Goal: Task Accomplishment & Management: Manage account settings

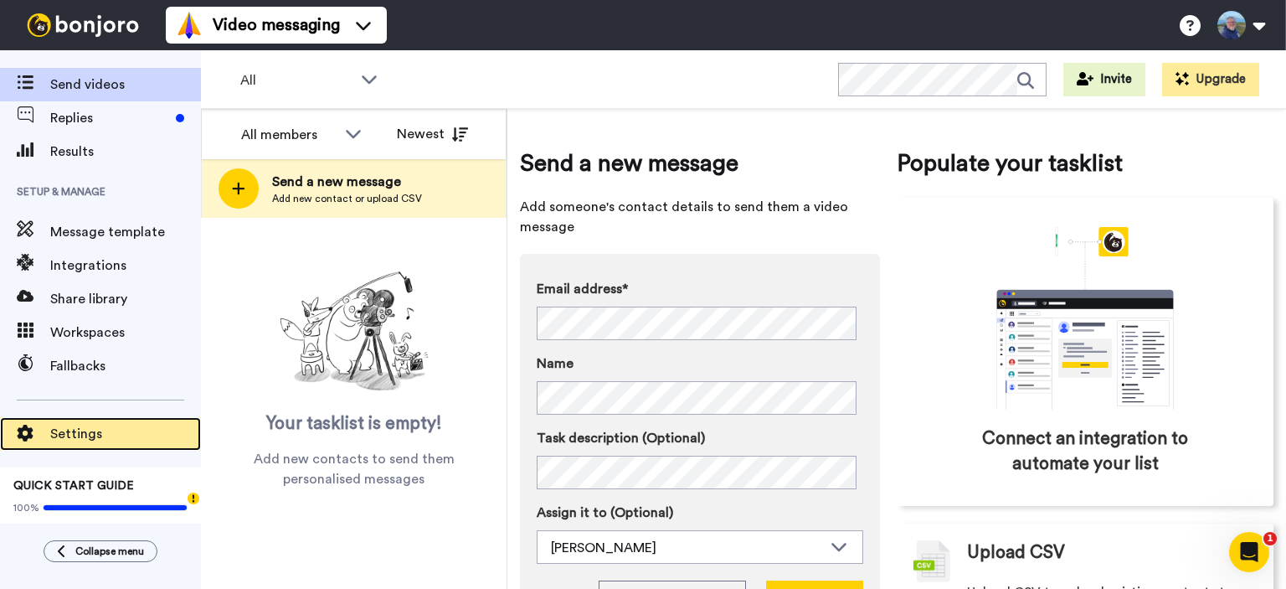
click at [78, 432] on span "Settings" at bounding box center [125, 434] width 151 height 20
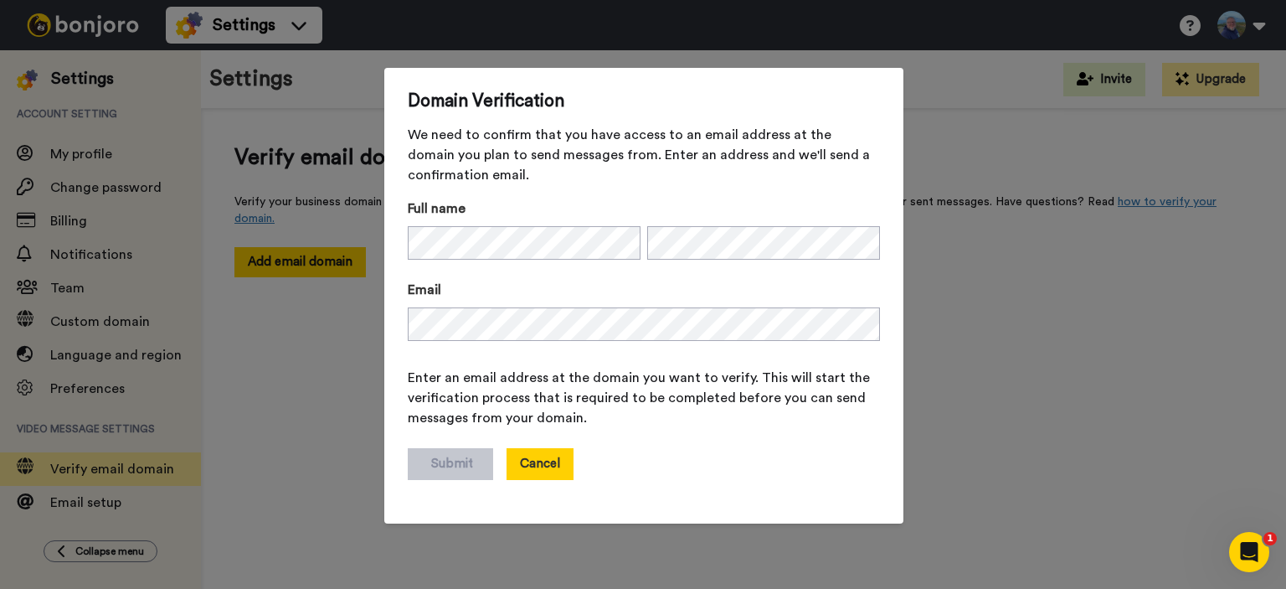
click at [537, 462] on button "Cancel" at bounding box center [540, 464] width 67 height 32
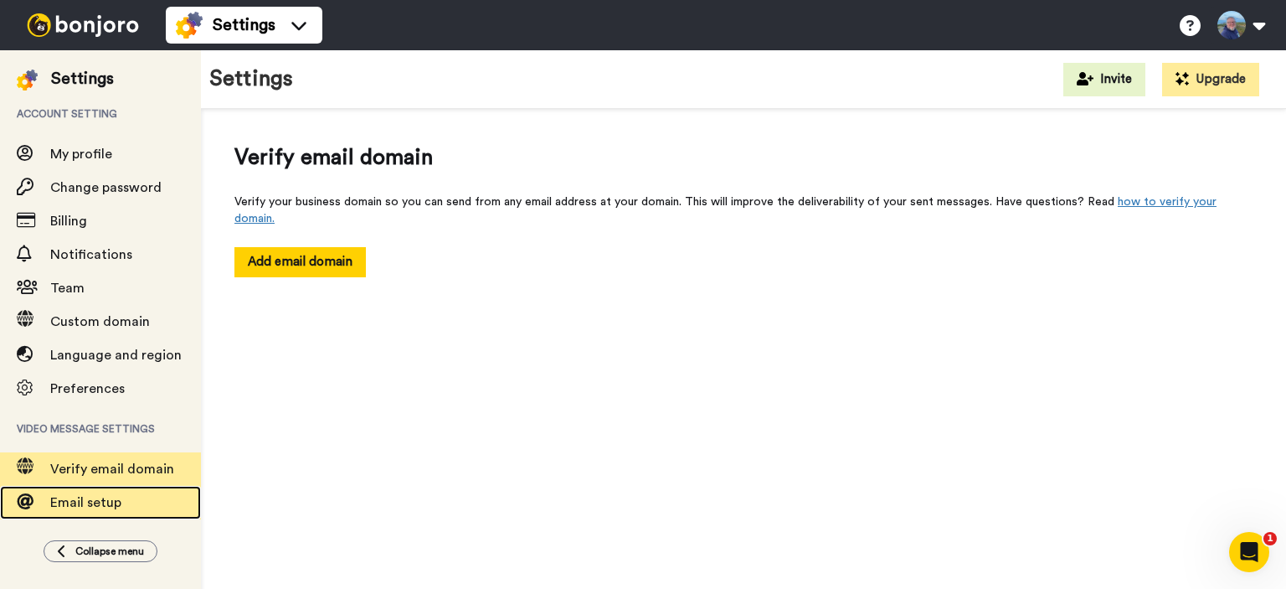
click at [59, 500] on span "Email setup" at bounding box center [85, 502] width 71 height 13
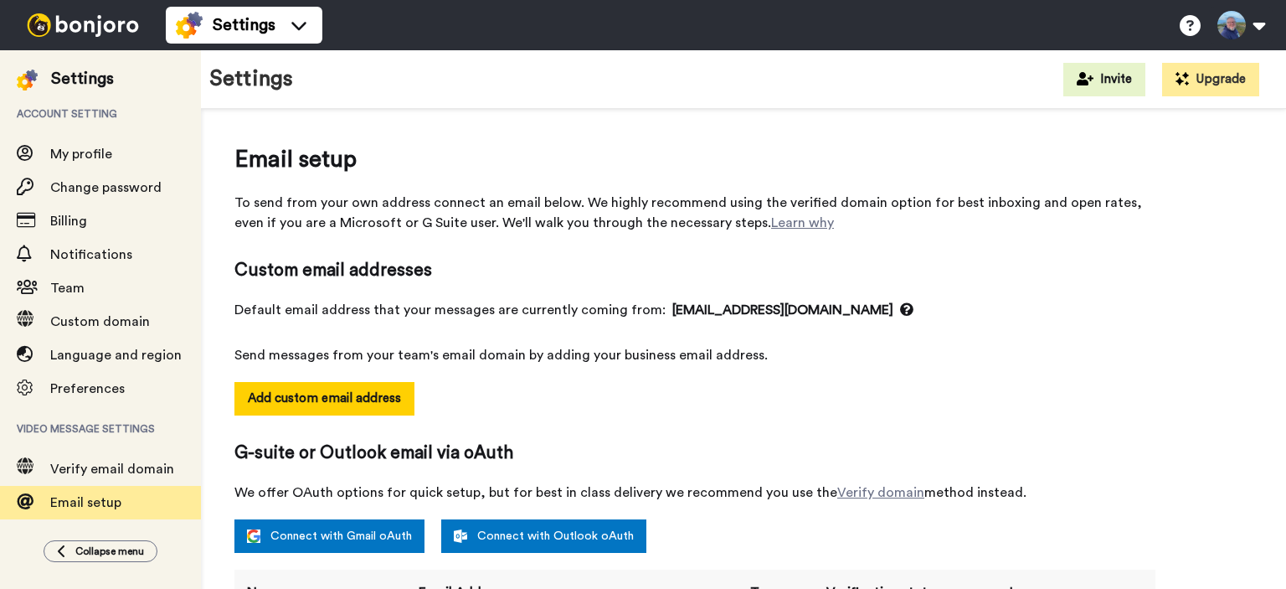
select select "131528"
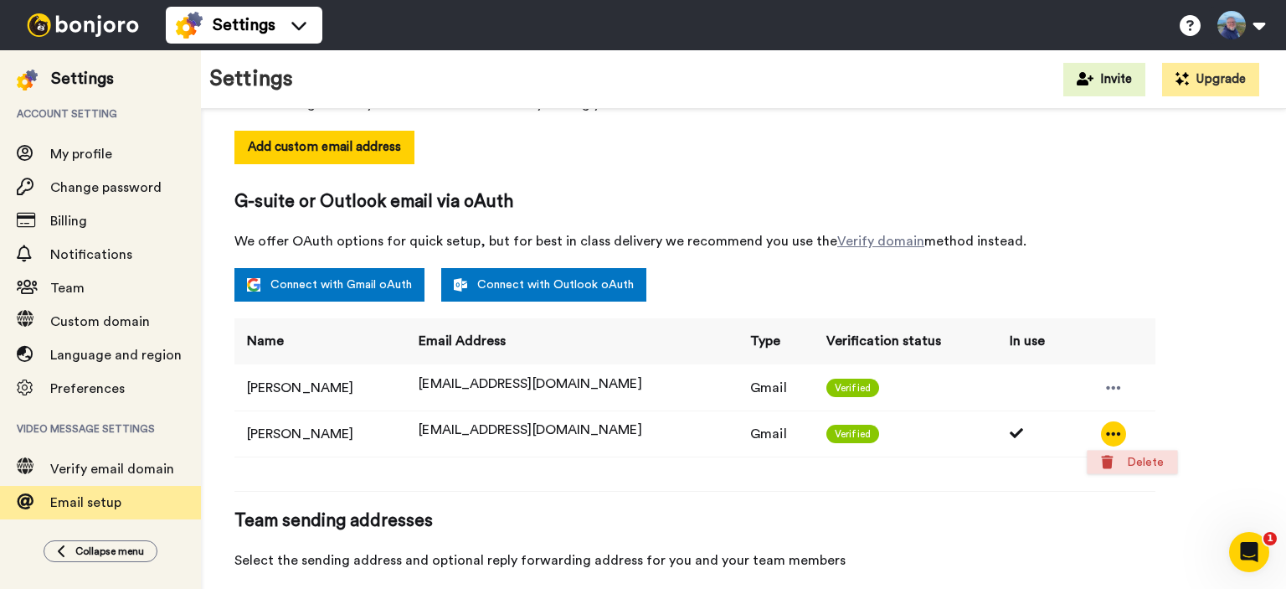
click at [1138, 459] on li "Delete" at bounding box center [1132, 461] width 90 height 23
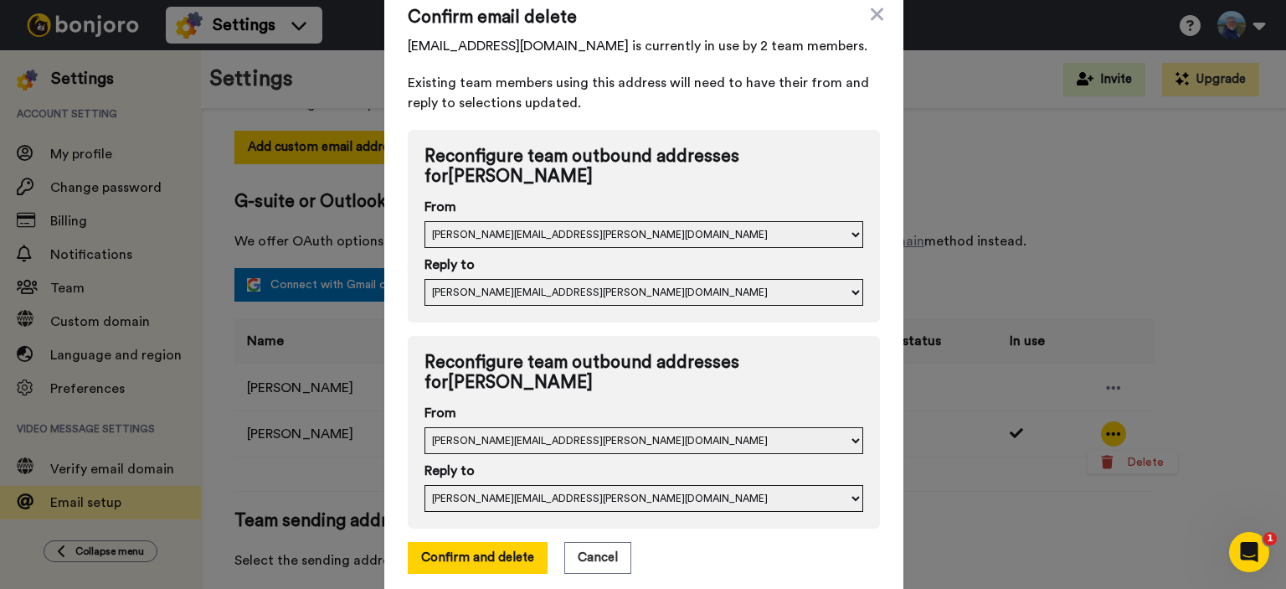
scroll to position [22, 0]
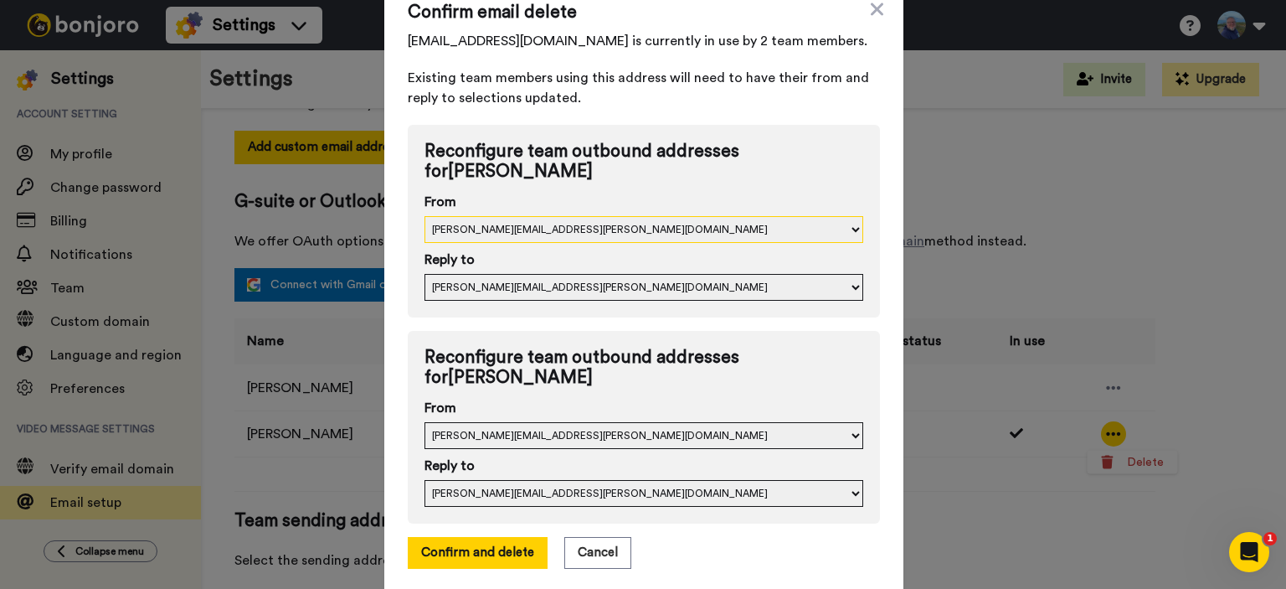
click at [647, 227] on select "colin.stevens@inbound.bonjoromail.com colin@elephas.ltd support@ezecontent.com" at bounding box center [643, 229] width 439 height 27
select select "131364"
click at [424, 216] on select "colin.stevens@inbound.bonjoromail.com colin@elephas.ltd support@ezecontent.com" at bounding box center [643, 229] width 439 height 27
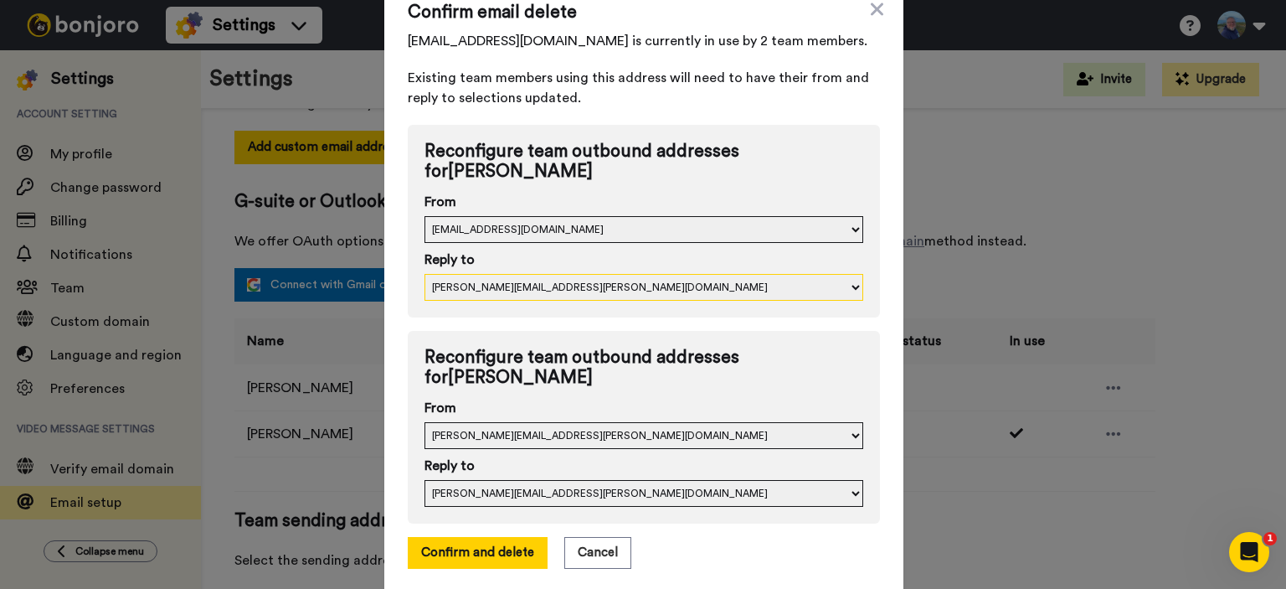
click at [592, 286] on select "colin.stevens@inbound.bonjoromail.com colin@elephas.ltd support@ezecontent.com" at bounding box center [643, 287] width 439 height 27
select select "131364"
click at [424, 274] on select "colin.stevens@inbound.bonjoromail.com colin@elephas.ltd support@ezecontent.com" at bounding box center [643, 287] width 439 height 27
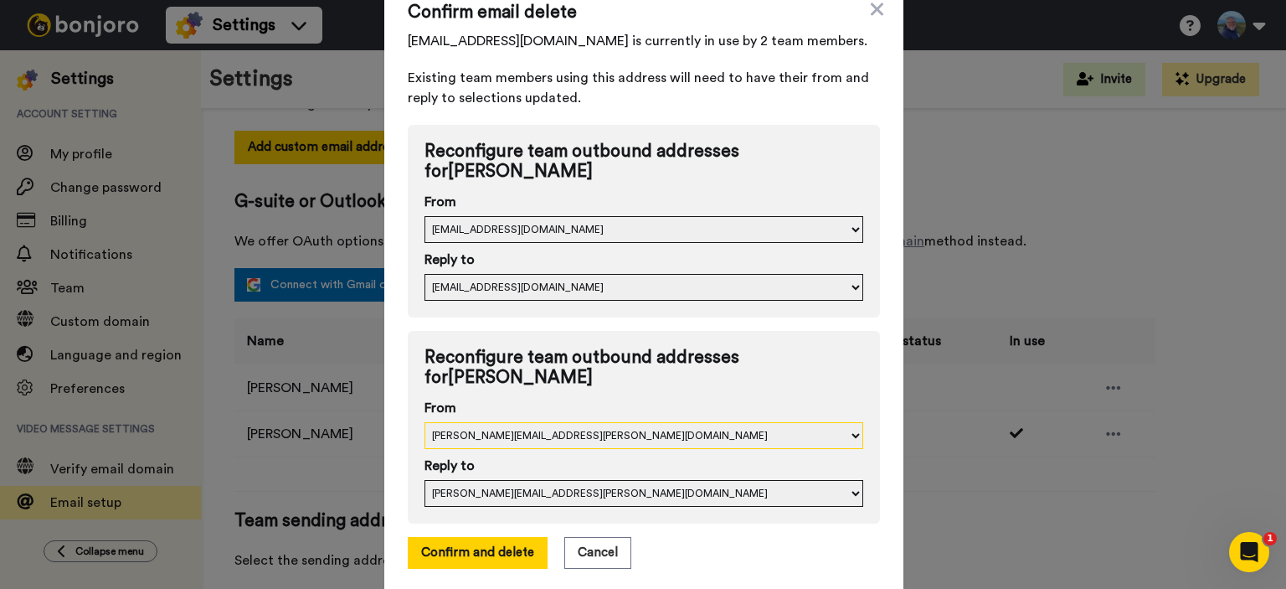
click at [542, 441] on select "colin.stevens@inbound.bonjoromail.com colin@elephas.ltd support@ezecontent.com" at bounding box center [643, 435] width 439 height 27
select select "131364"
click at [424, 422] on select "colin.stevens@inbound.bonjoromail.com colin@elephas.ltd support@ezecontent.com" at bounding box center [643, 435] width 439 height 27
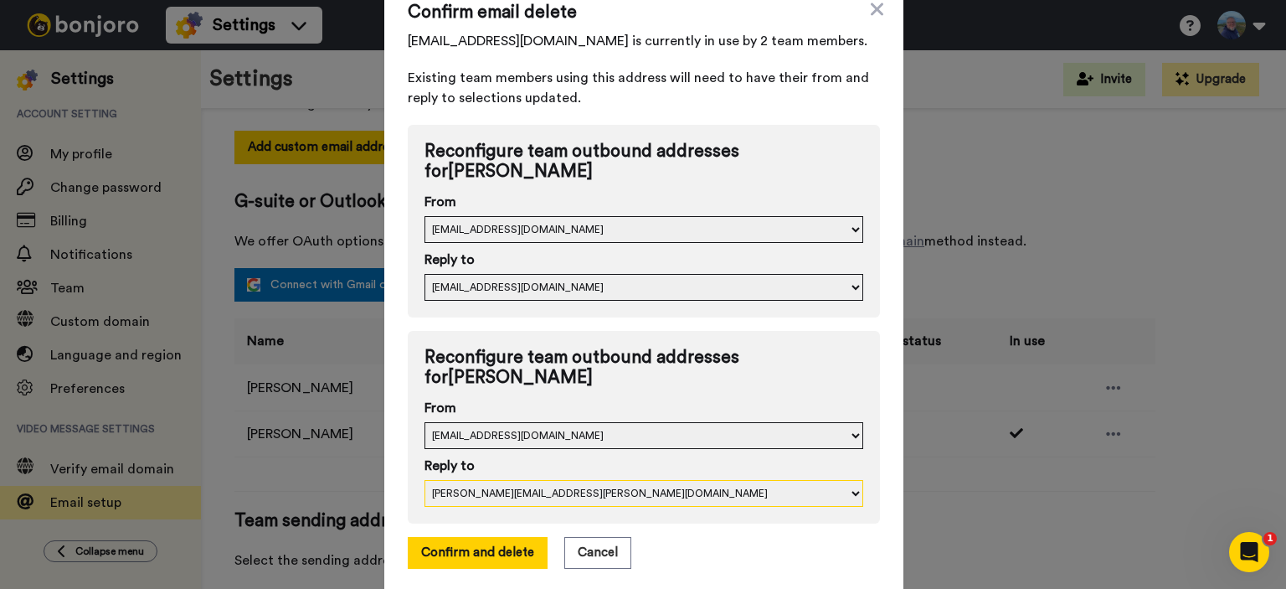
click at [517, 491] on select "colin.stevens@inbound.bonjoromail.com colin@elephas.ltd support@ezecontent.com" at bounding box center [643, 493] width 439 height 27
select select "131364"
click at [424, 480] on select "colin.stevens@inbound.bonjoromail.com colin@elephas.ltd support@ezecontent.com" at bounding box center [643, 493] width 439 height 27
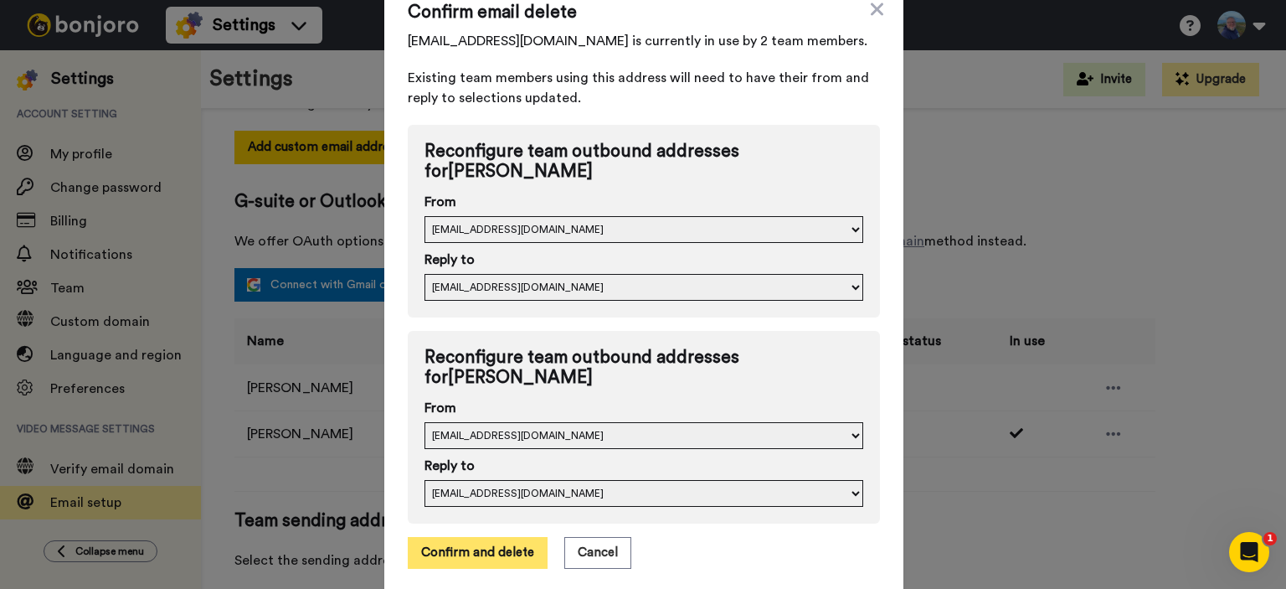
click at [477, 549] on button "Confirm and delete" at bounding box center [478, 553] width 140 height 32
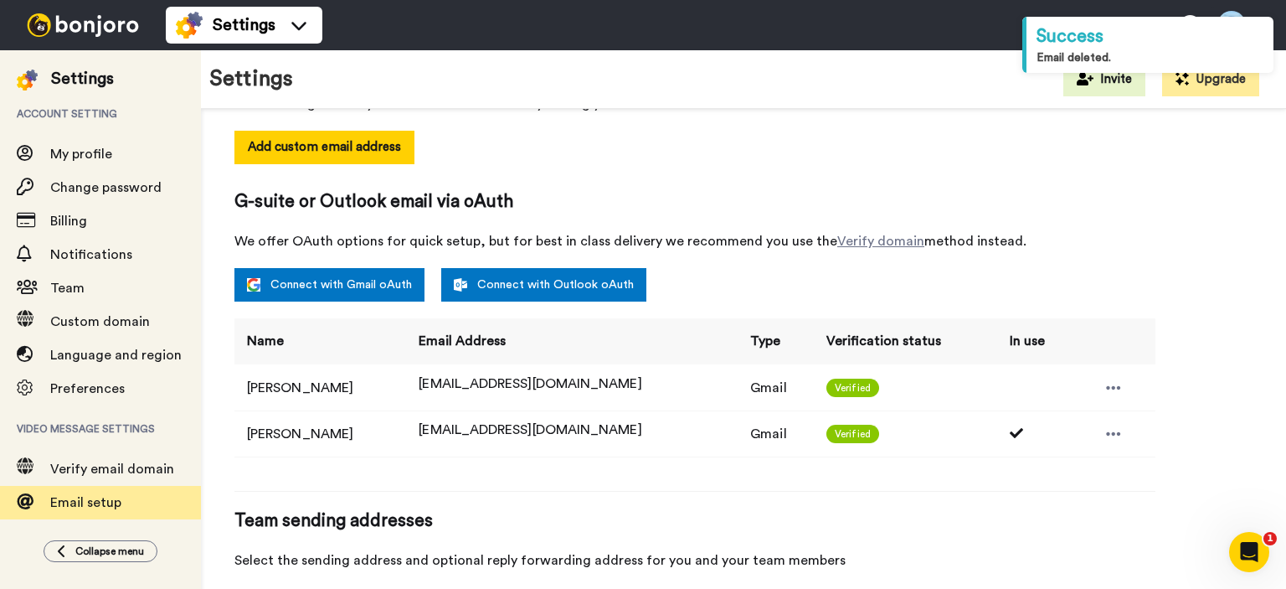
select select "101036"
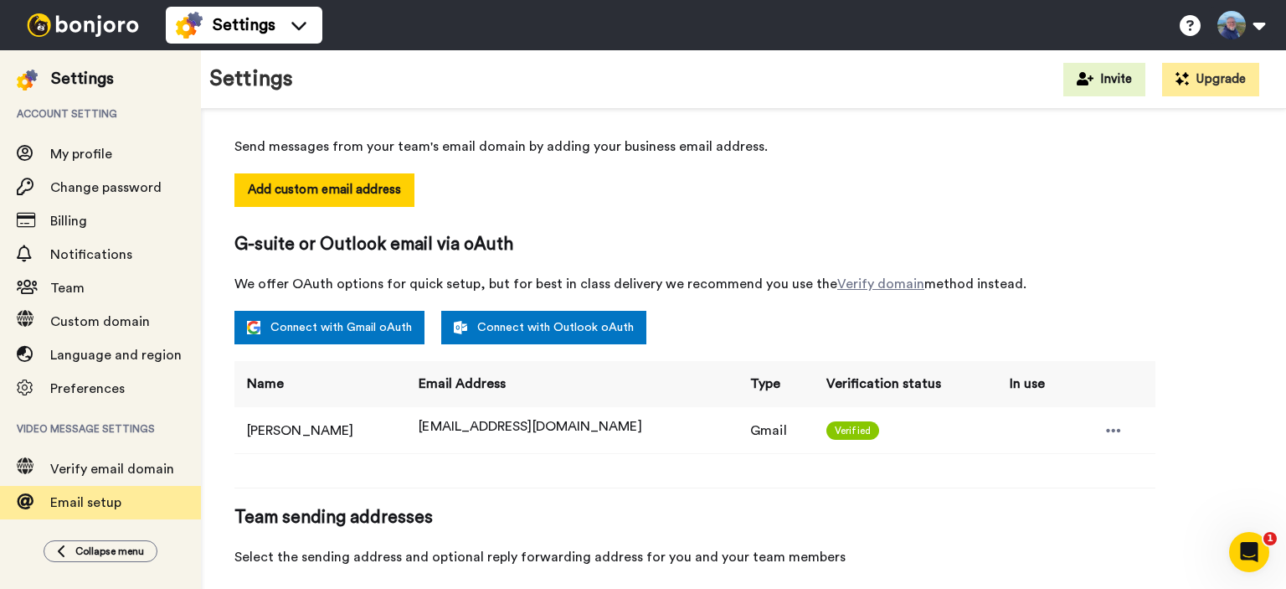
scroll to position [84, 0]
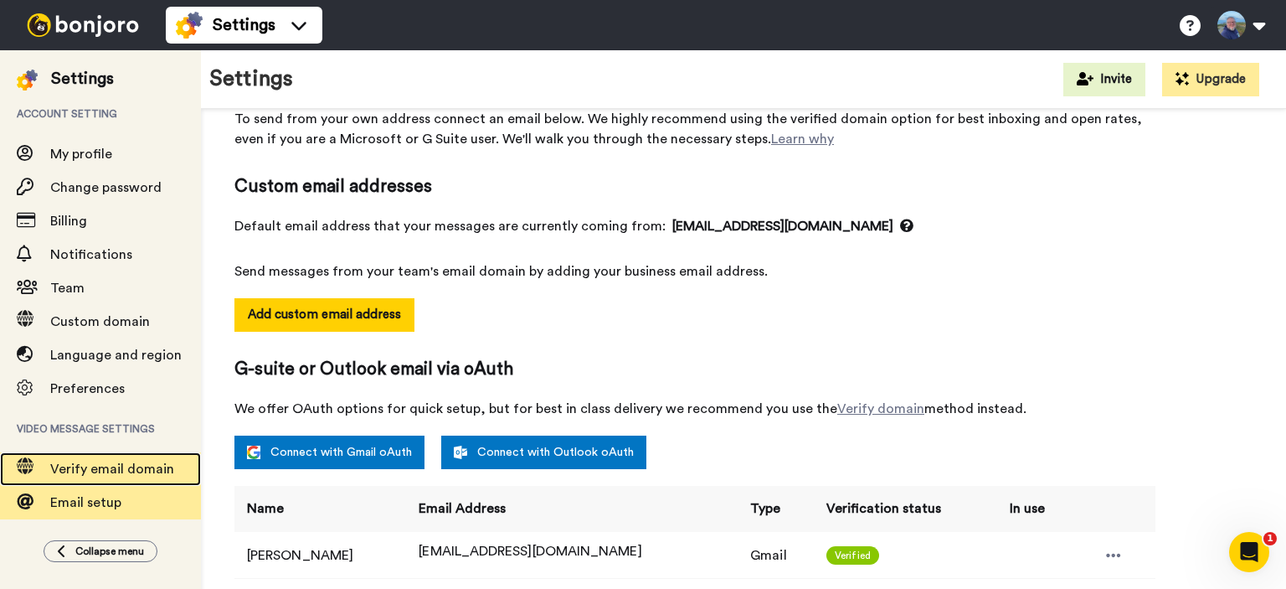
click at [104, 465] on span "Verify email domain" at bounding box center [112, 468] width 124 height 13
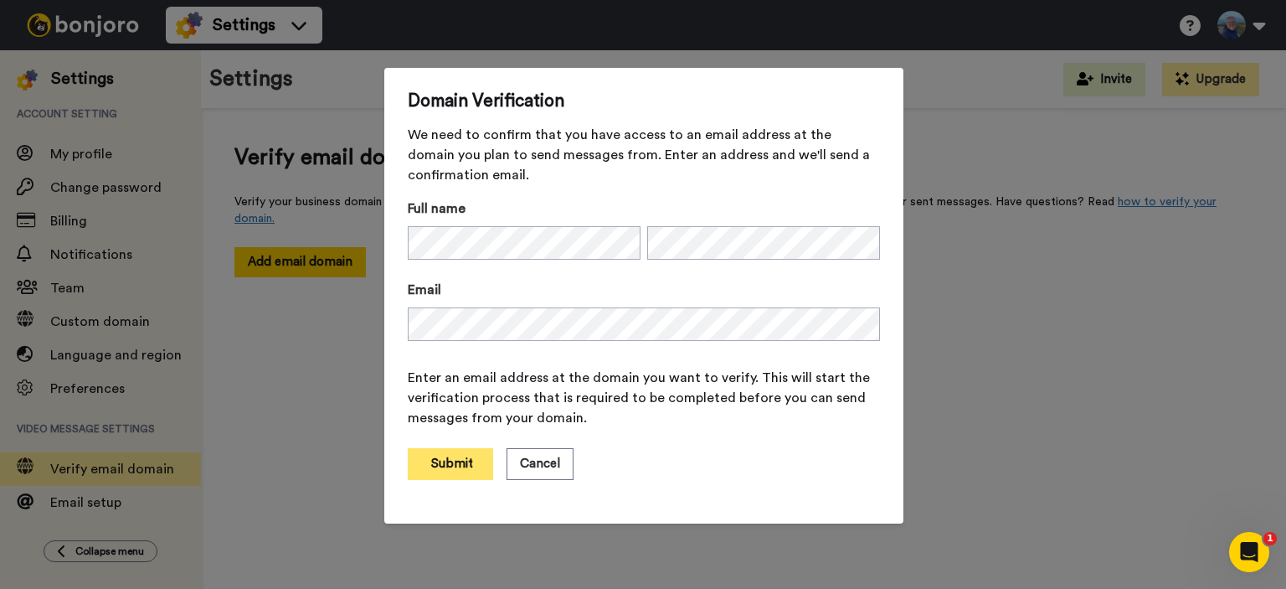
click at [445, 468] on button "Submit" at bounding box center [450, 464] width 85 height 32
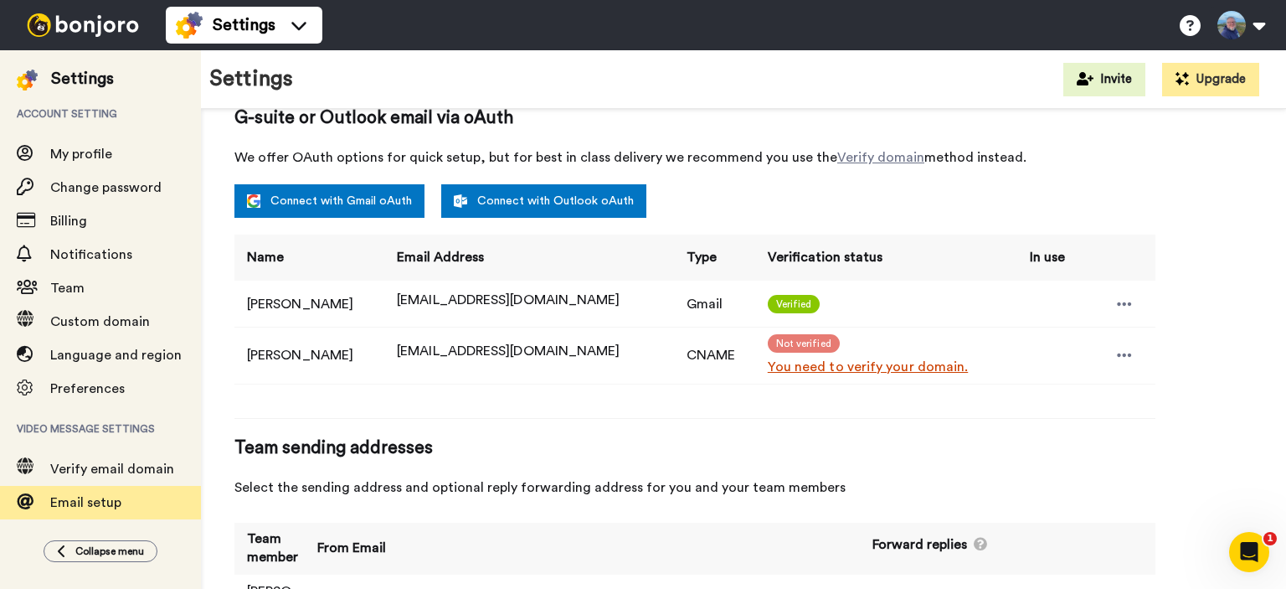
scroll to position [399, 0]
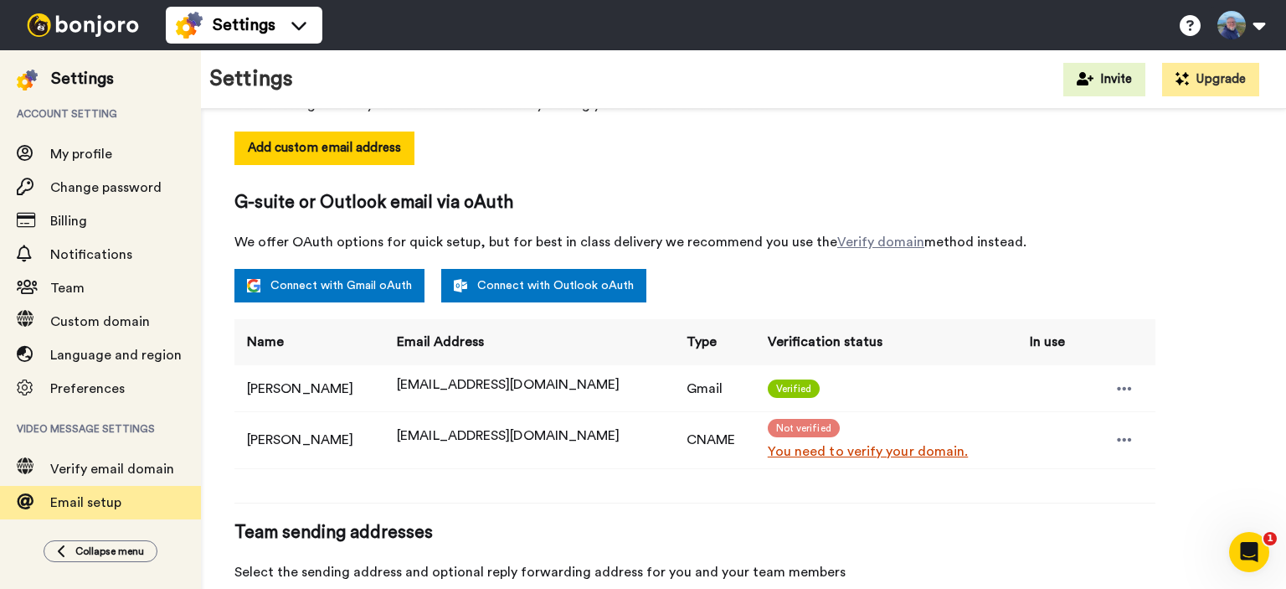
scroll to position [251, 0]
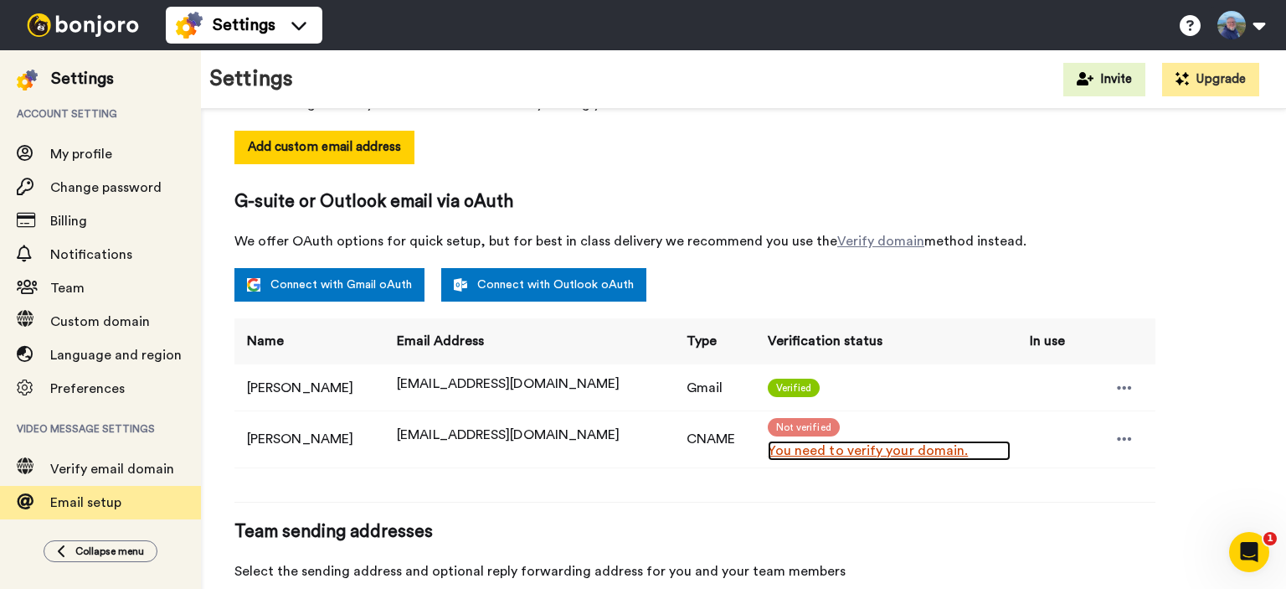
click at [771, 447] on link "You need to verify your domain." at bounding box center [889, 450] width 243 height 20
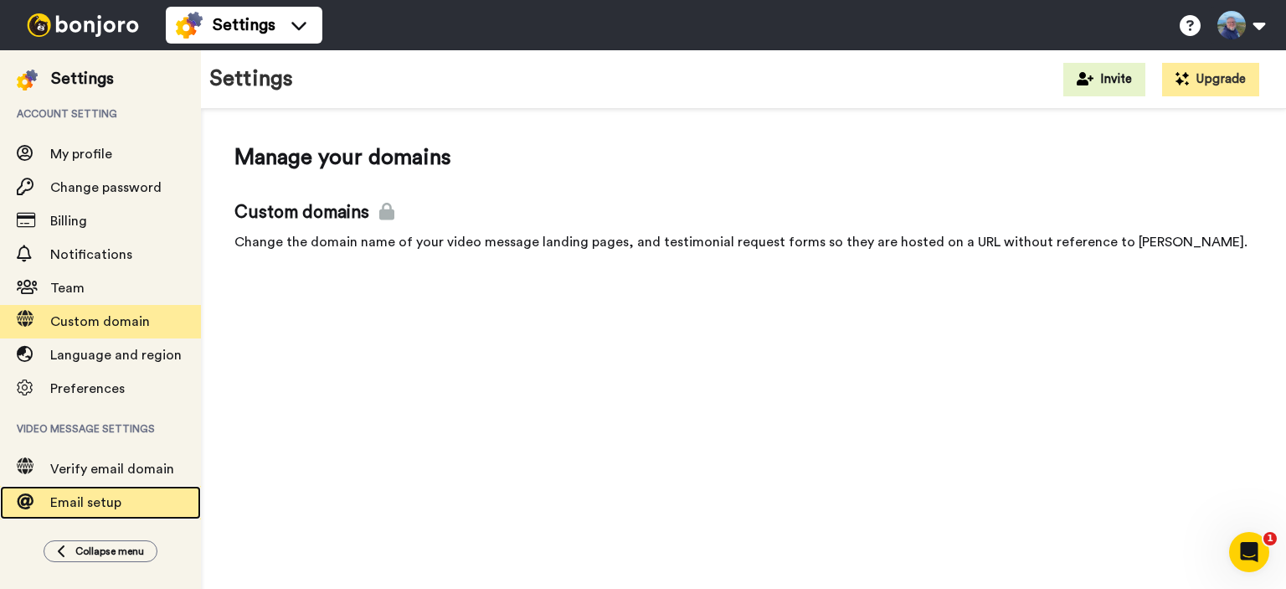
click at [85, 507] on span "Email setup" at bounding box center [85, 502] width 71 height 13
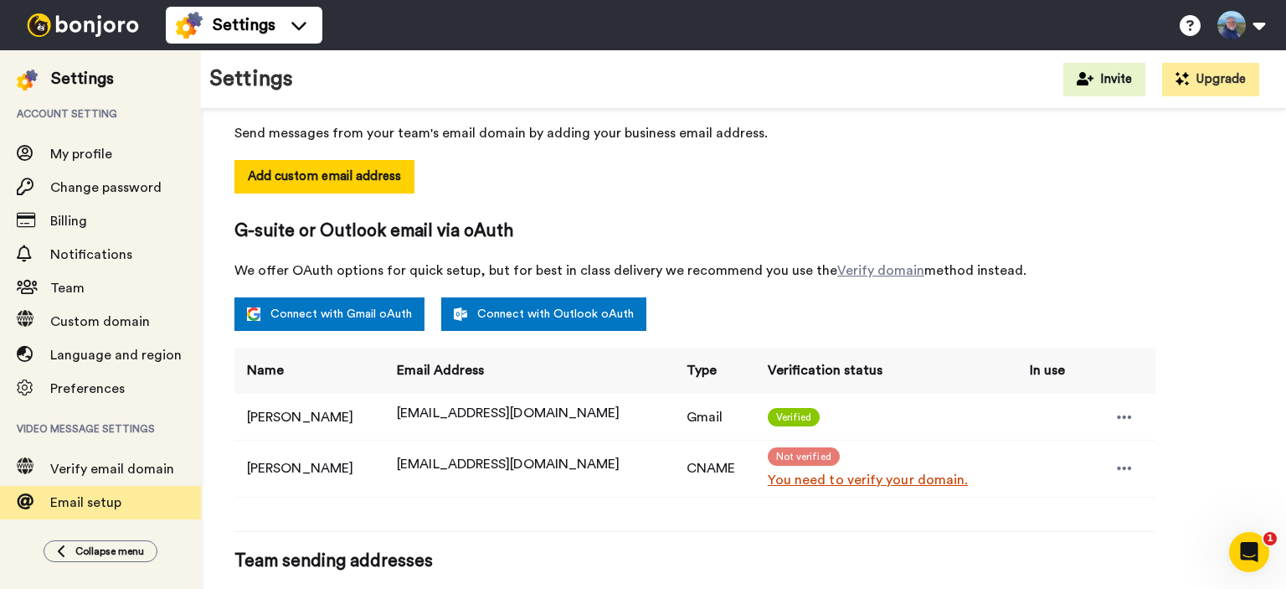
scroll to position [251, 0]
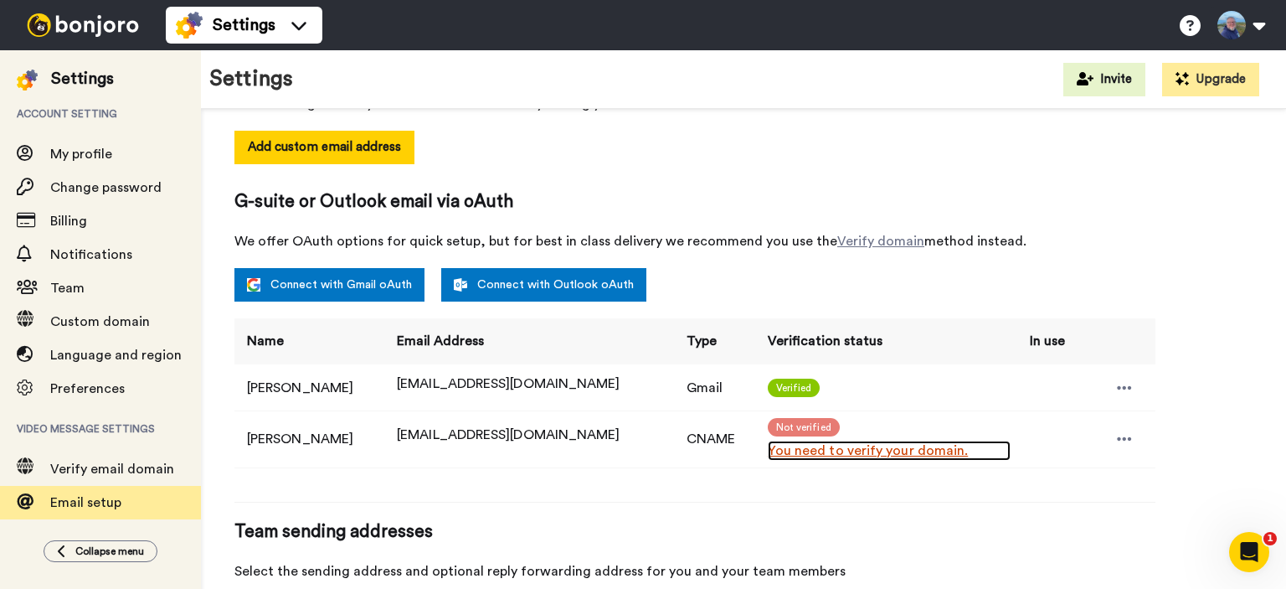
click at [831, 449] on link "You need to verify your domain." at bounding box center [889, 450] width 243 height 20
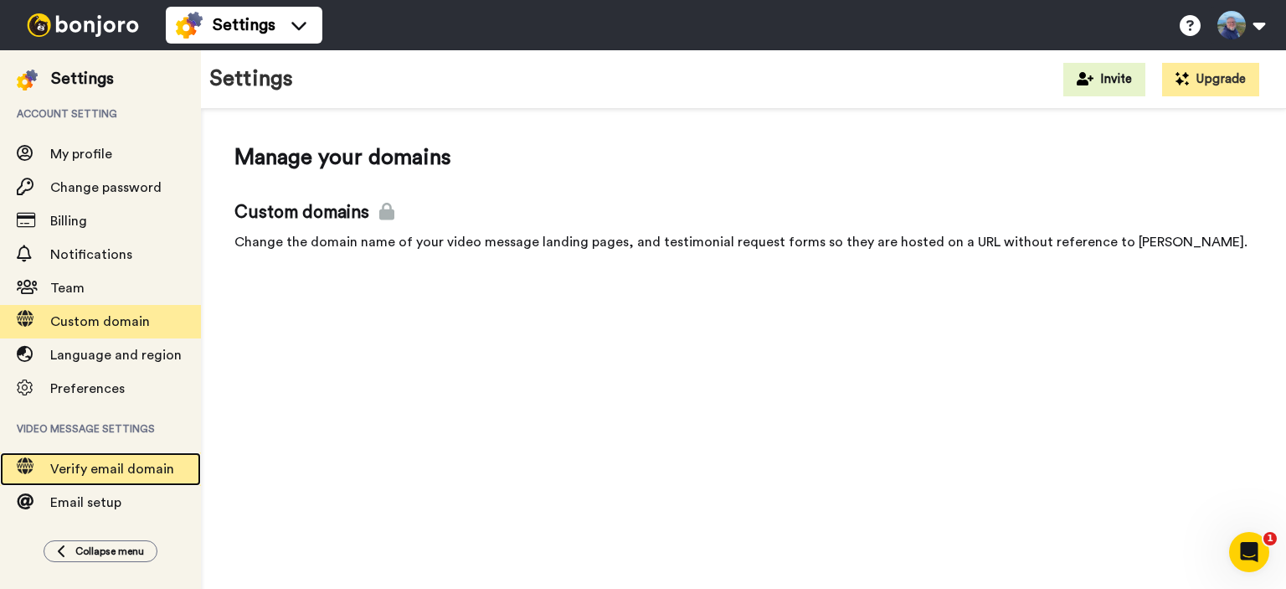
click at [66, 470] on span "Verify email domain" at bounding box center [112, 468] width 124 height 13
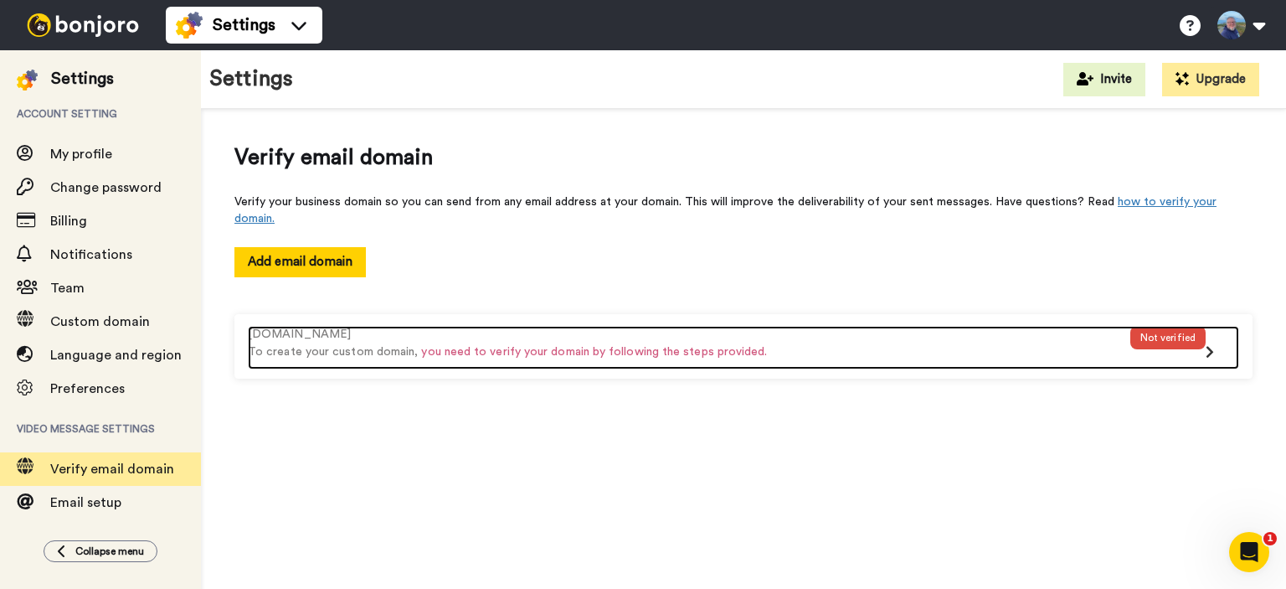
click at [639, 346] on span "you need to verify your domain by following the steps provided." at bounding box center [594, 352] width 346 height 12
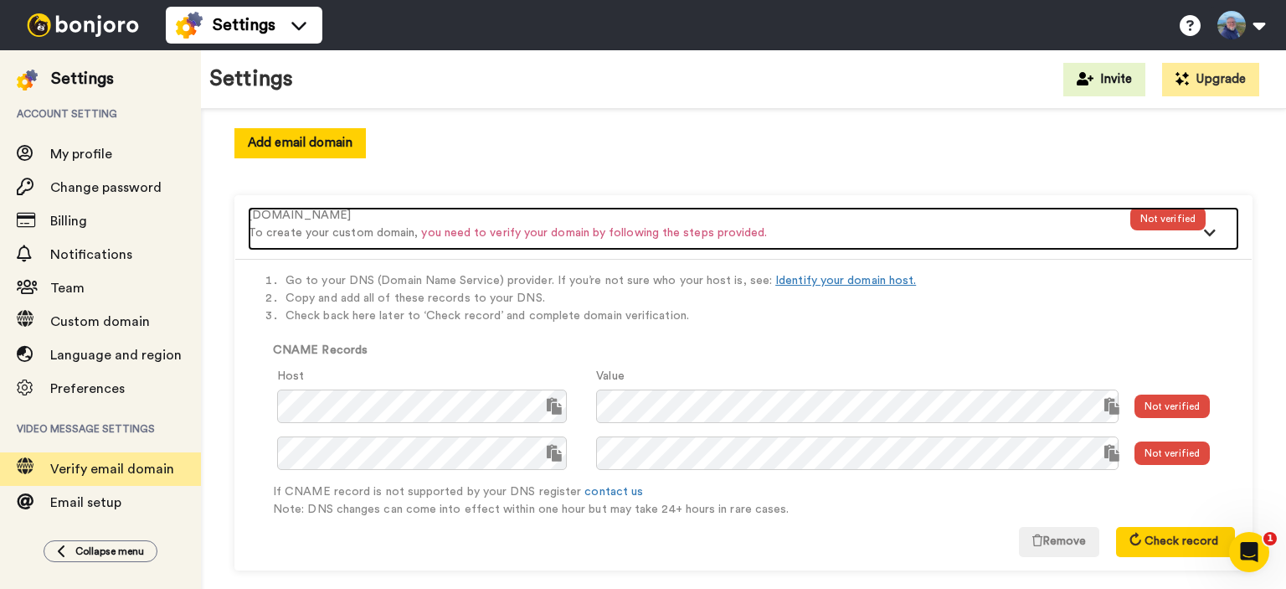
scroll to position [138, 0]
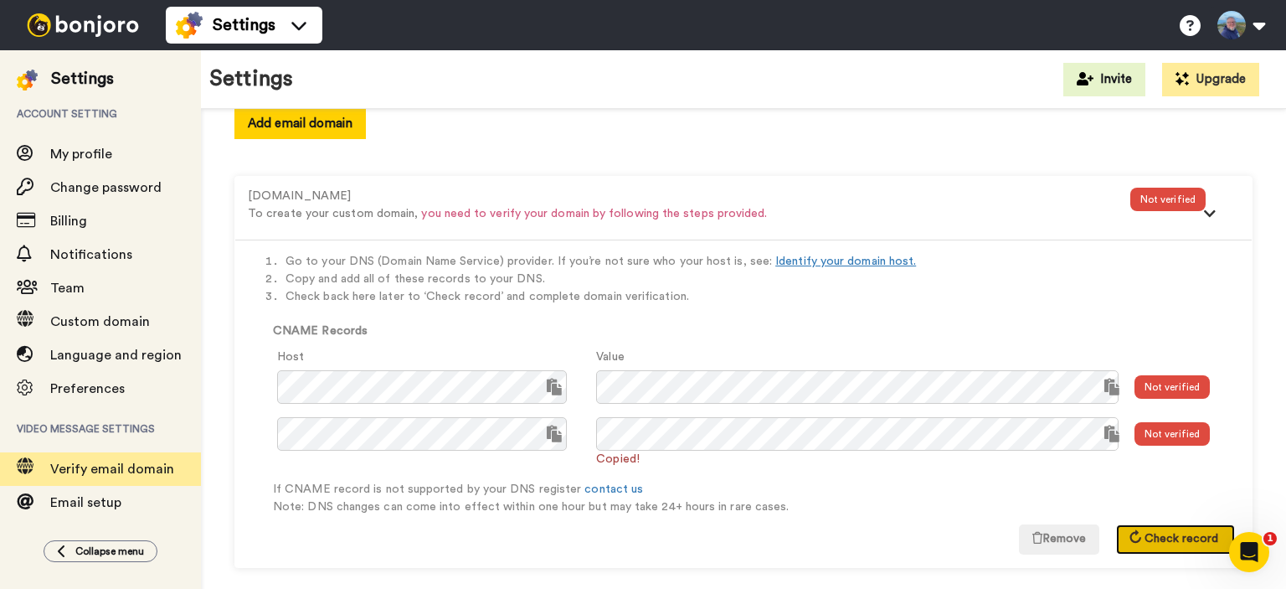
click at [1144, 535] on span "Check record" at bounding box center [1181, 538] width 74 height 12
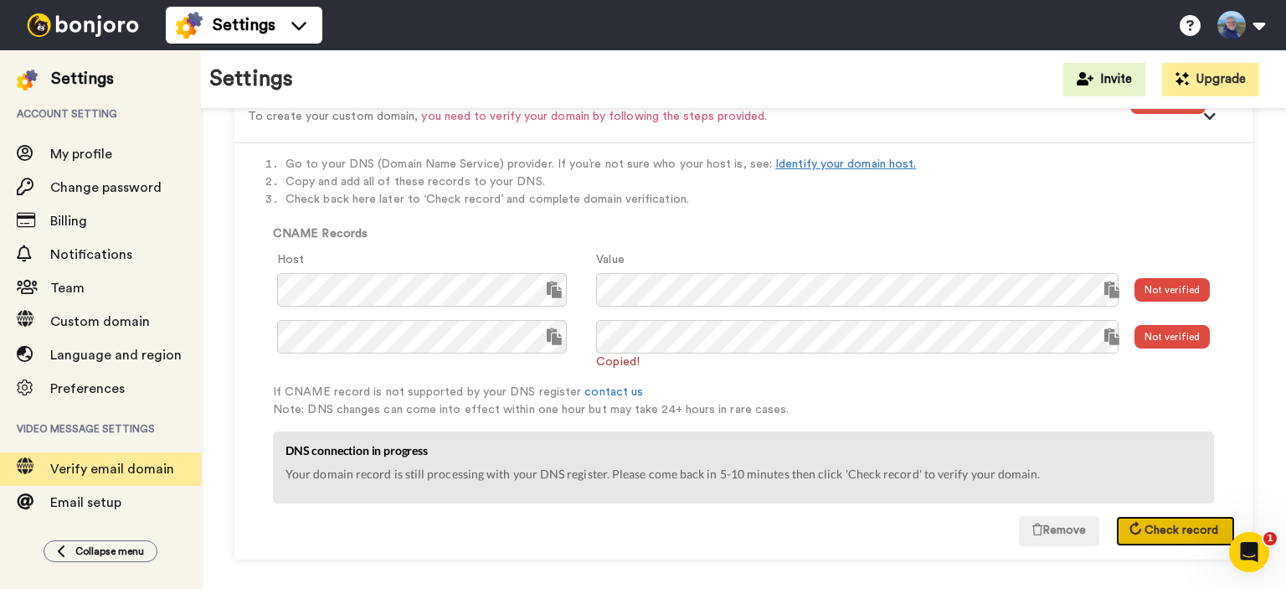
scroll to position [244, 0]
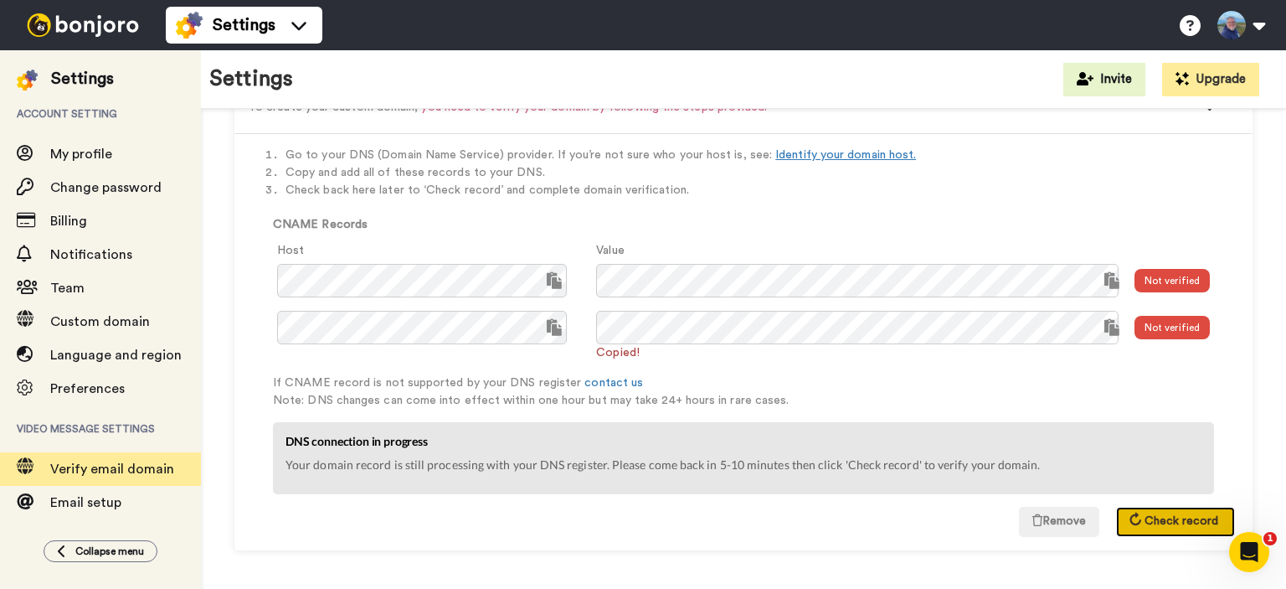
click at [1159, 518] on span "Check record" at bounding box center [1181, 521] width 74 height 12
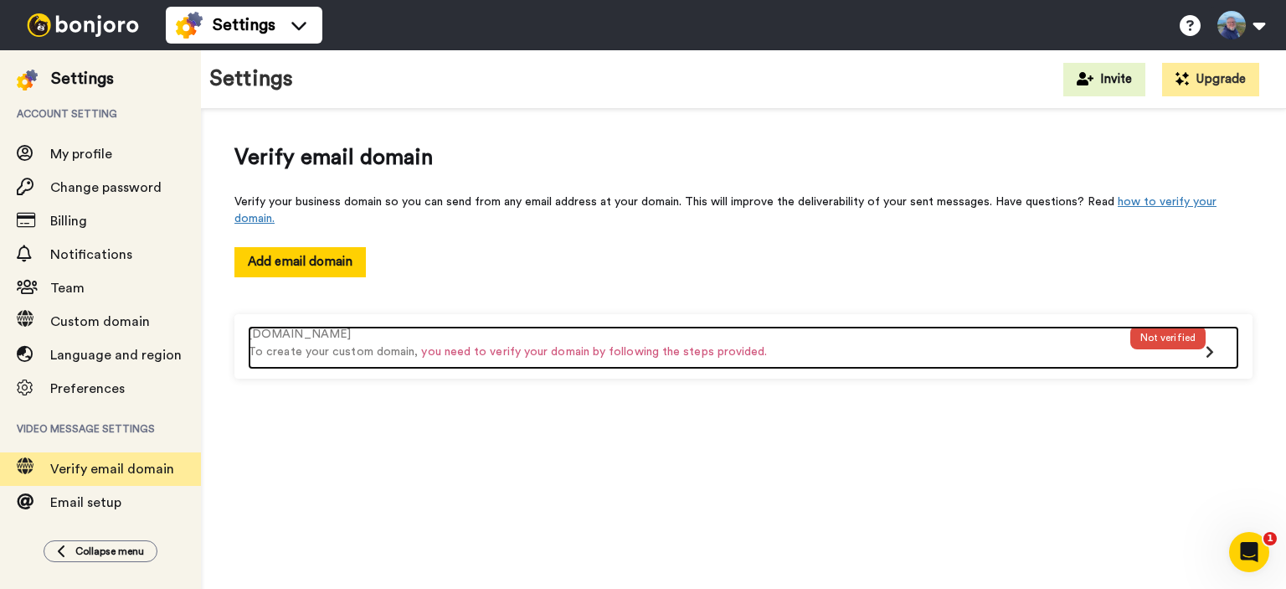
click at [656, 346] on span "you need to verify your domain by following the steps provided." at bounding box center [594, 352] width 346 height 12
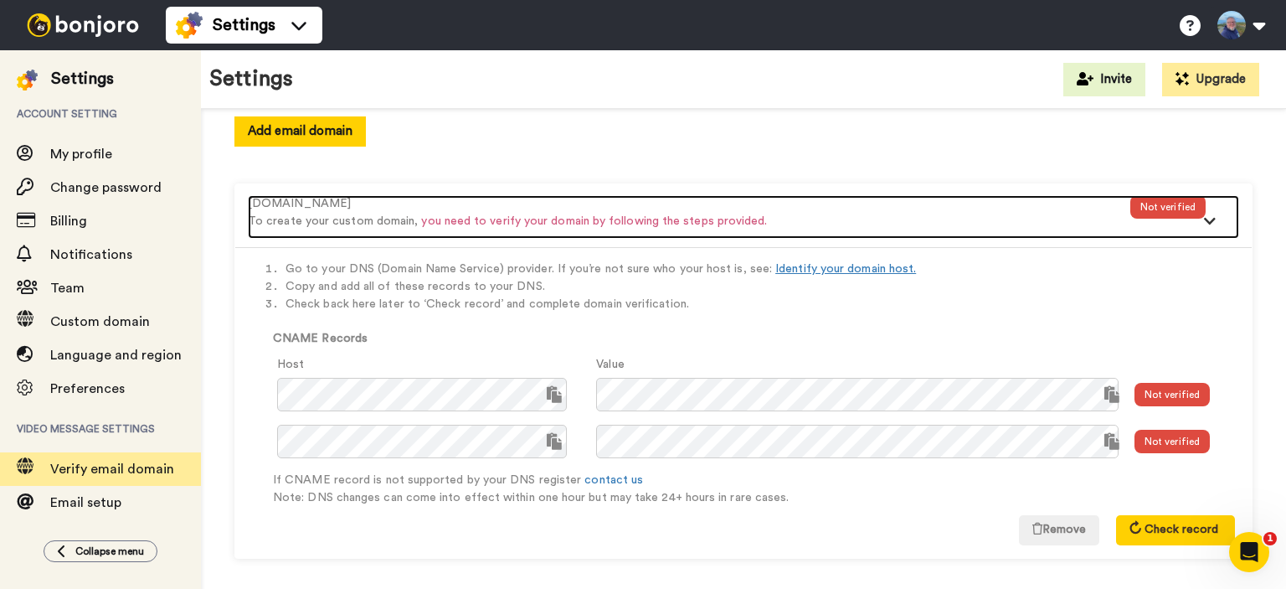
scroll to position [138, 0]
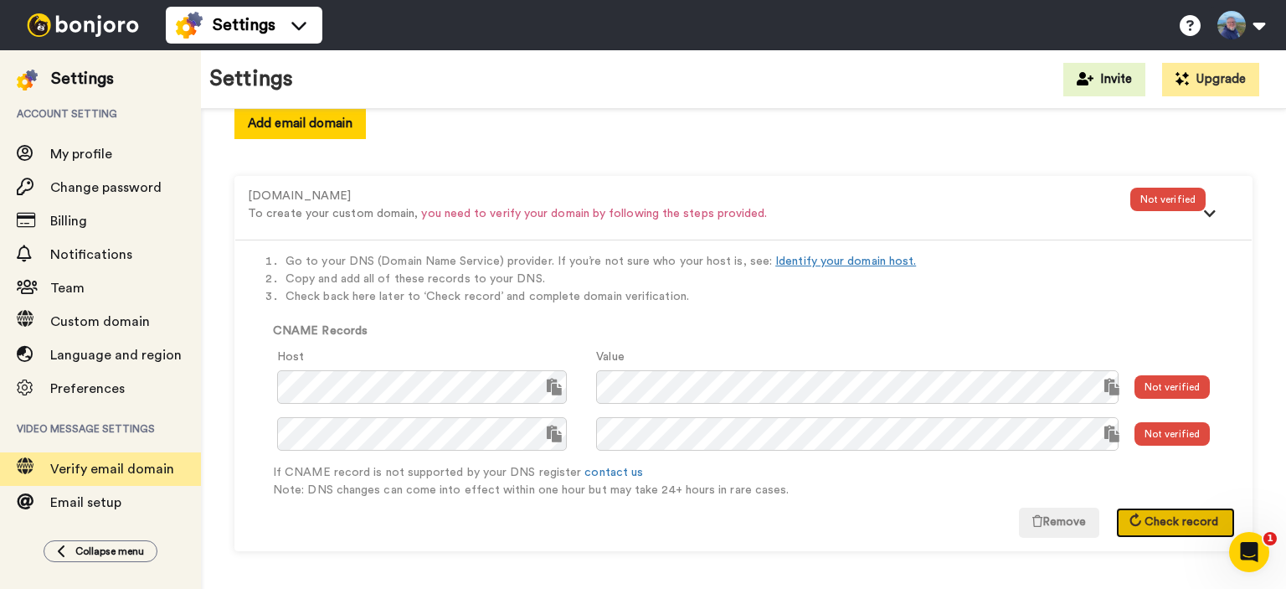
click at [1155, 519] on span "Check record" at bounding box center [1181, 522] width 74 height 12
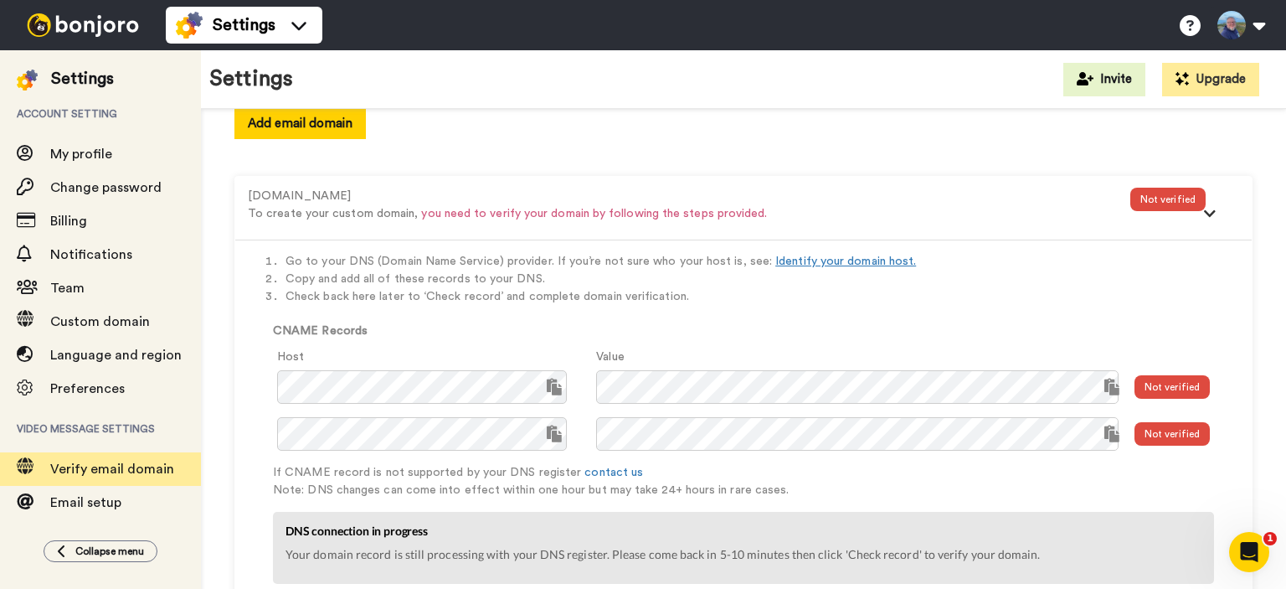
scroll to position [228, 0]
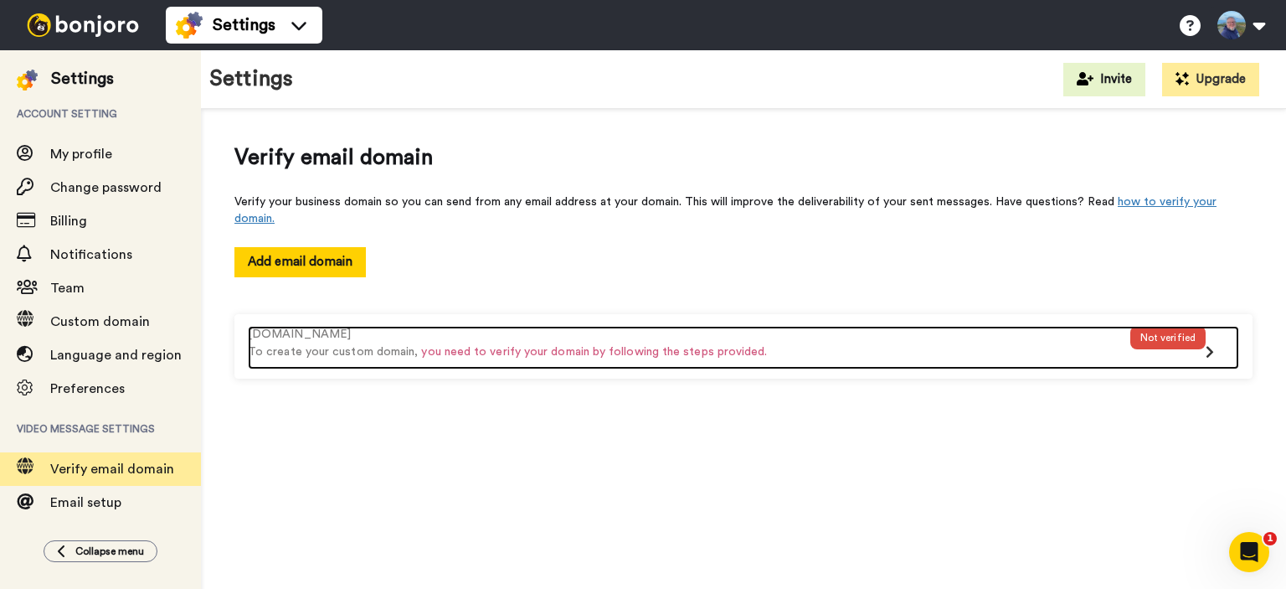
click at [666, 346] on span "you need to verify your domain by following the steps provided." at bounding box center [594, 352] width 346 height 12
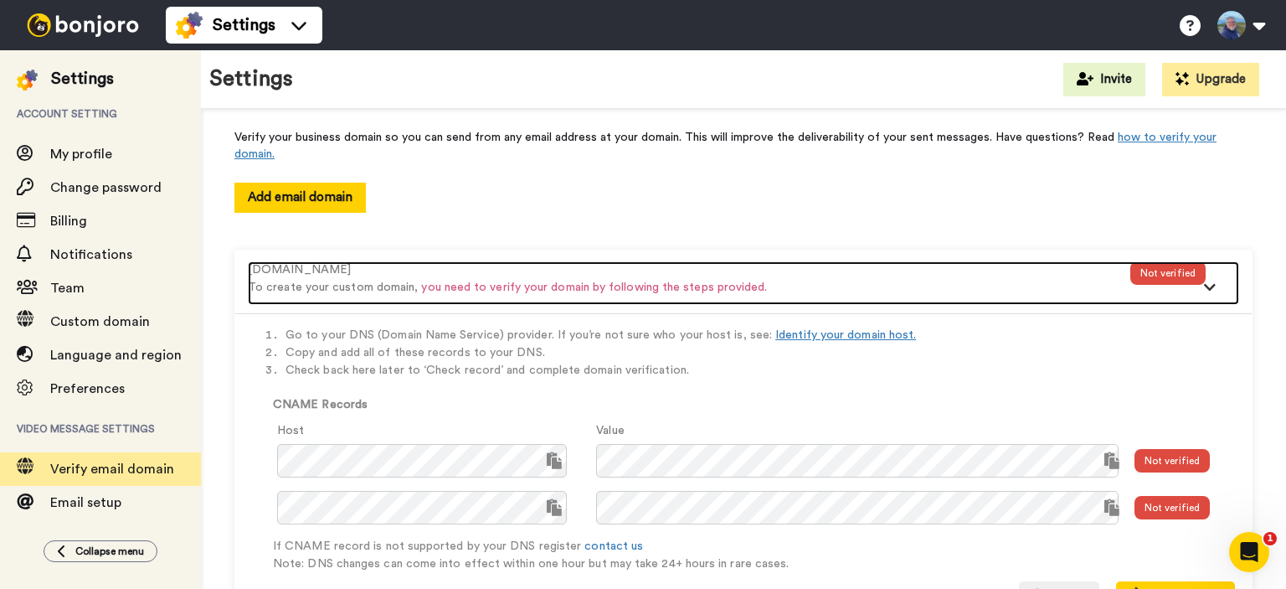
scroll to position [138, 0]
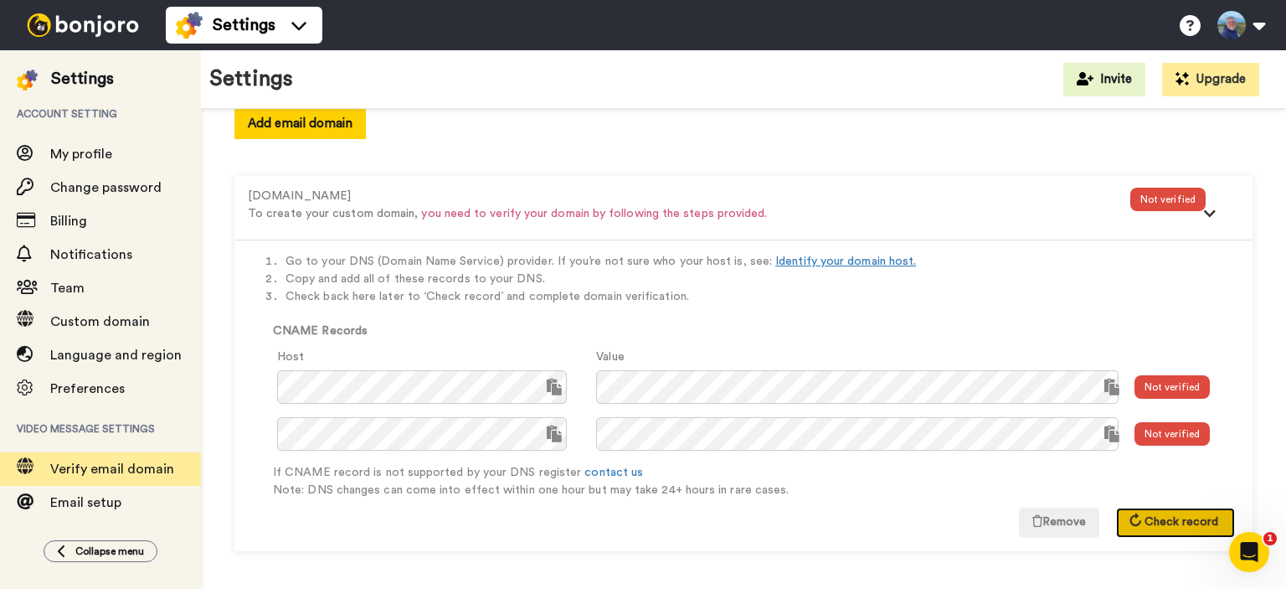
click at [1160, 518] on span "Check record" at bounding box center [1181, 522] width 74 height 12
